Goal: Entertainment & Leisure: Consume media (video, audio)

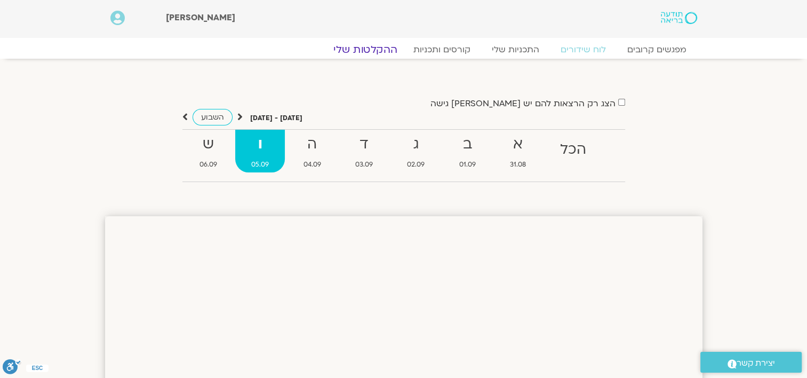
click at [376, 51] on link "ההקלטות שלי" at bounding box center [366, 49] width 90 height 13
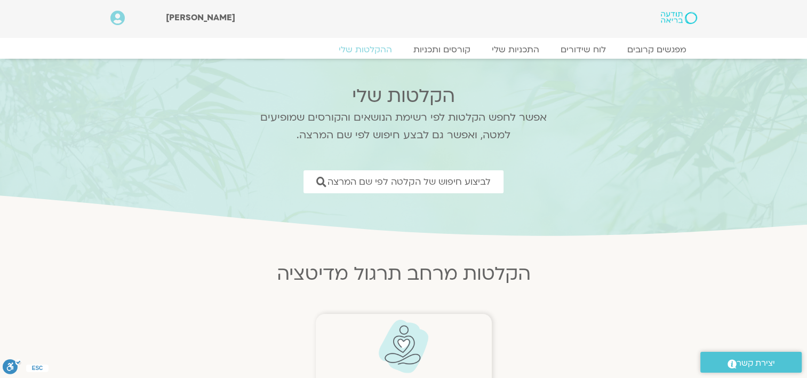
click at [403, 342] on img at bounding box center [403, 346] width 53 height 54
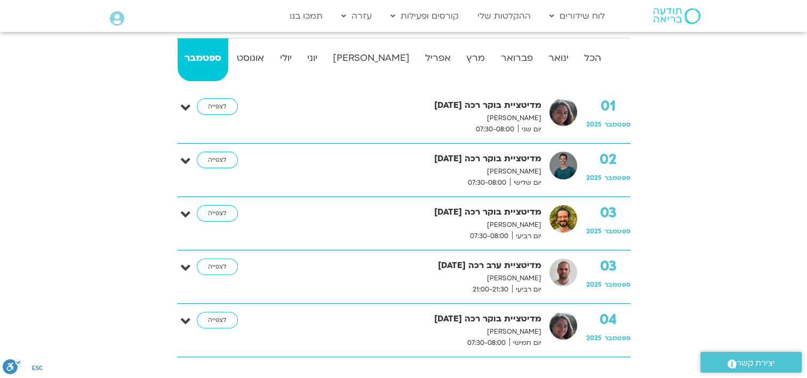
scroll to position [277, 0]
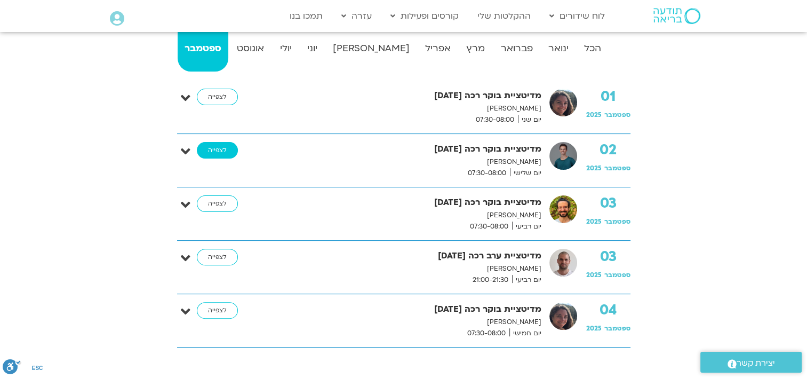
click at [215, 150] on link "לצפייה" at bounding box center [217, 150] width 41 height 17
